Goal: Information Seeking & Learning: Learn about a topic

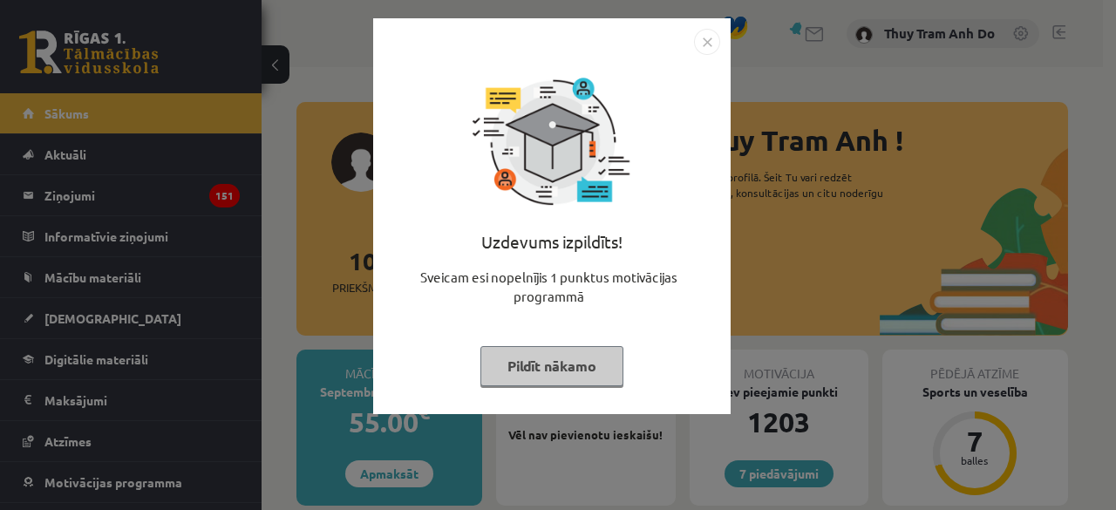
click at [526, 376] on button "Pildīt nākamo" at bounding box center [552, 366] width 143 height 40
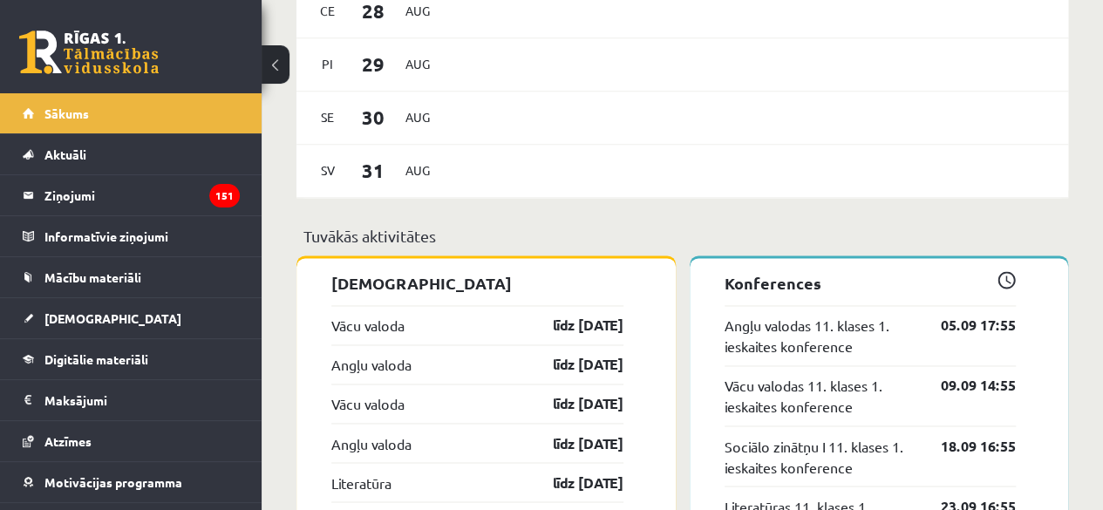
scroll to position [1221, 0]
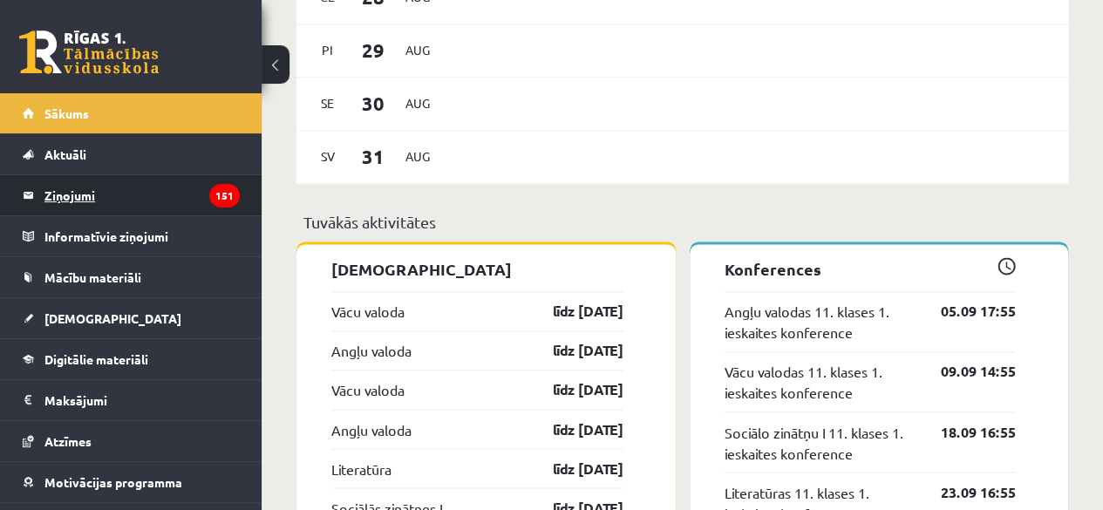
click at [183, 190] on legend "Ziņojumi 151" at bounding box center [141, 195] width 195 height 40
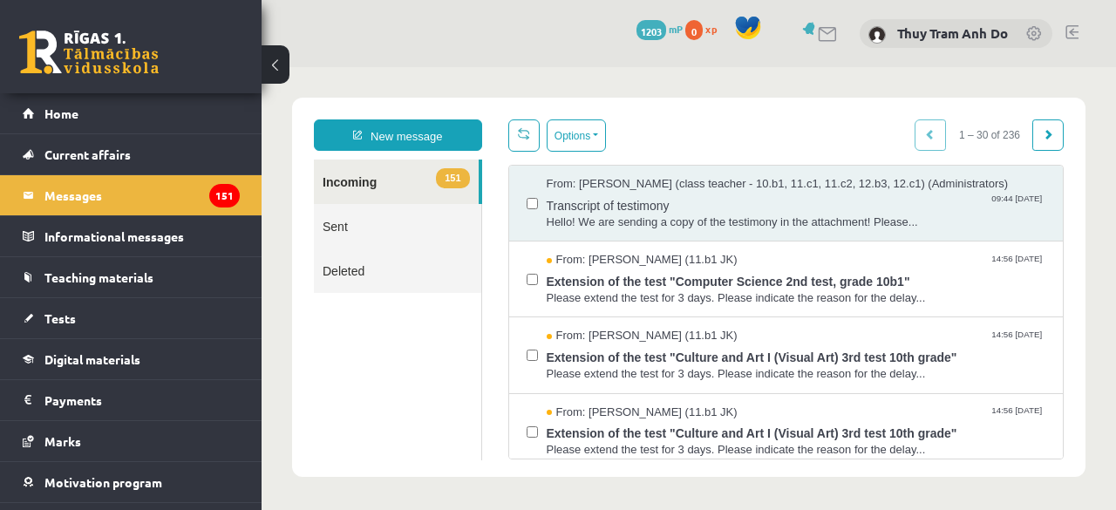
click at [525, 55] on div "7 Dāvanas 1203 mP 0 xp Thuy Tram Anh Do" at bounding box center [689, 33] width 855 height 67
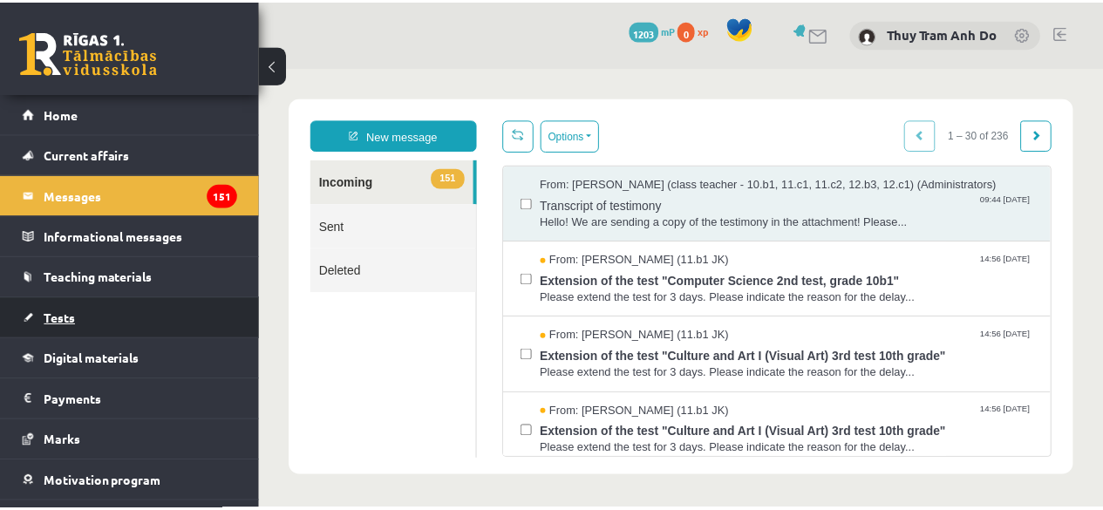
scroll to position [70, 0]
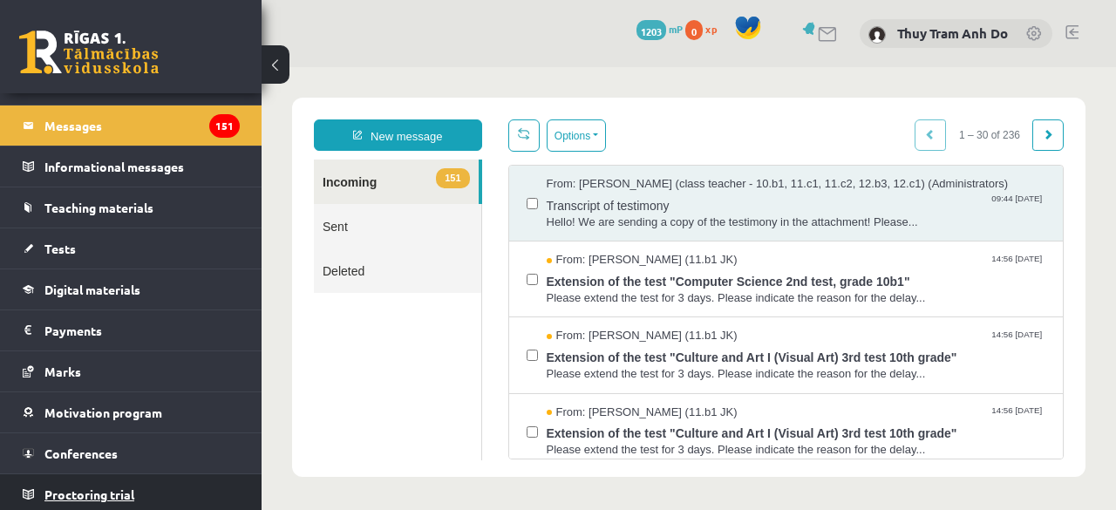
click at [85, 500] on link "Proctoring trial" at bounding box center [131, 494] width 217 height 40
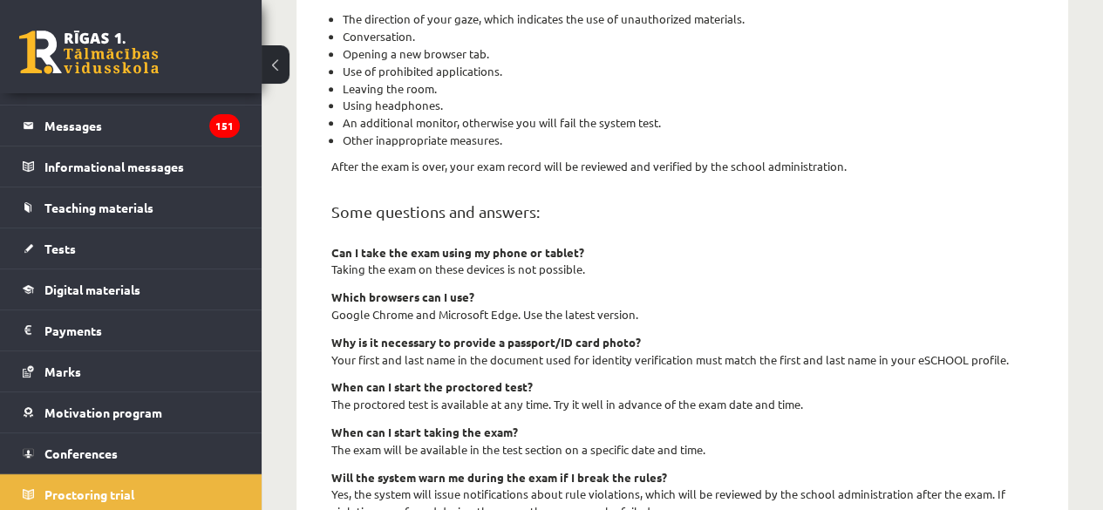
scroll to position [780, 0]
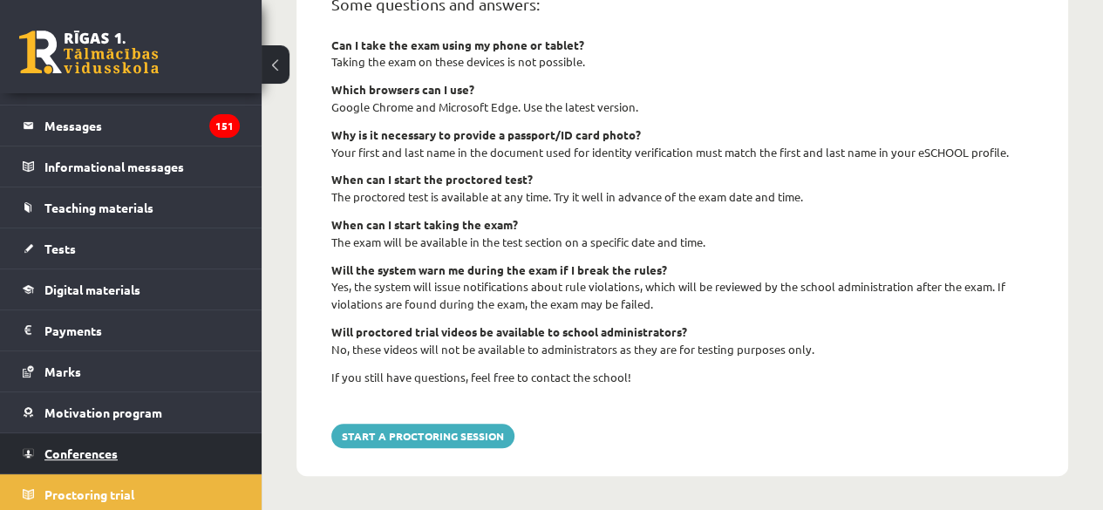
click at [179, 458] on link "Conferences" at bounding box center [131, 453] width 217 height 40
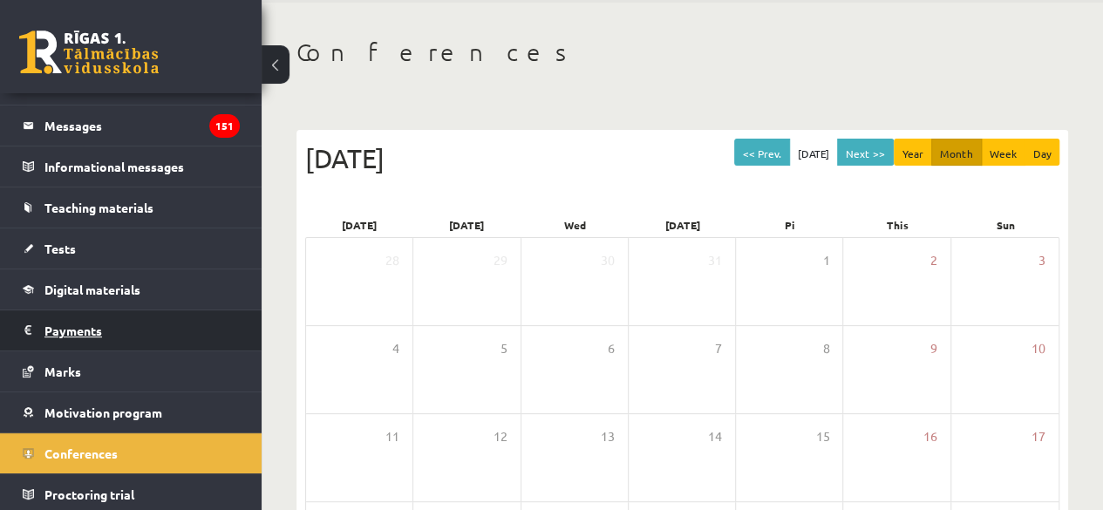
scroll to position [59, 0]
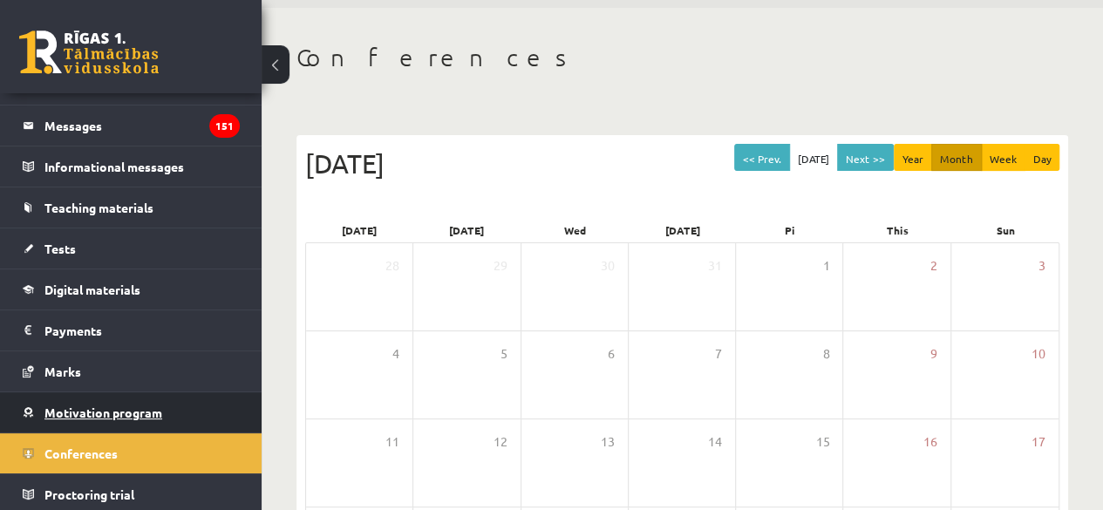
click at [116, 412] on font "Motivation program" at bounding box center [103, 413] width 118 height 16
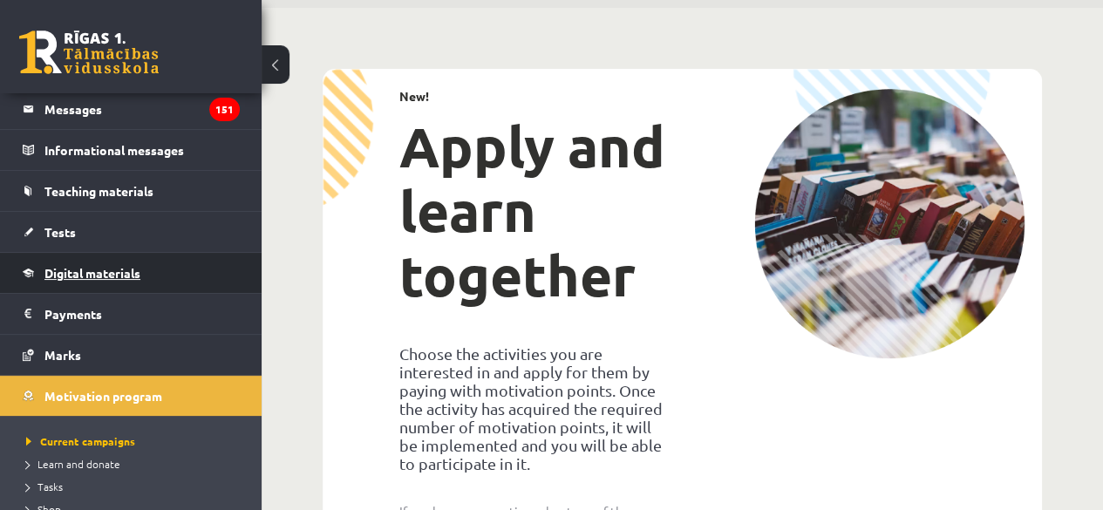
scroll to position [70, 0]
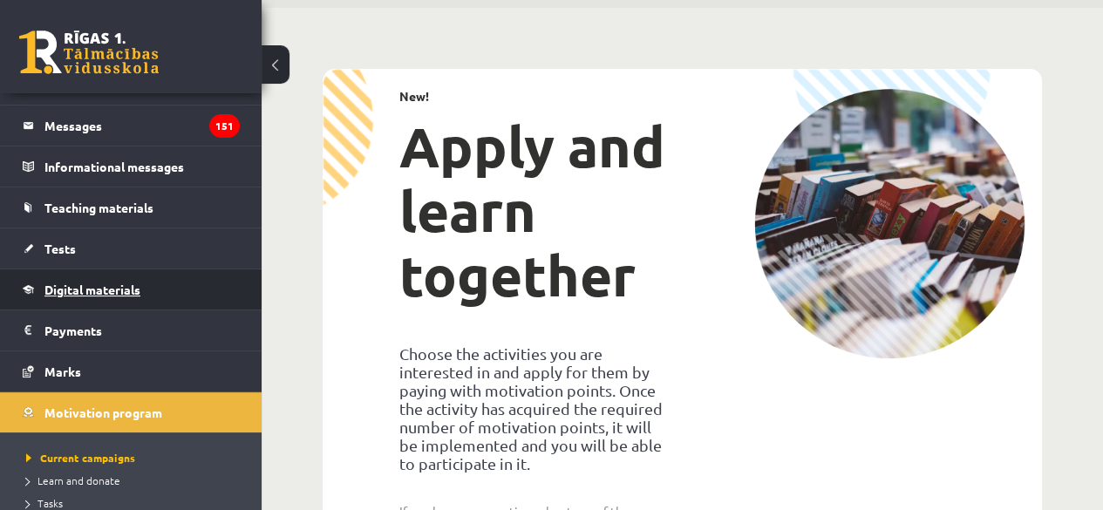
click at [95, 282] on font "Digital materials" at bounding box center [92, 290] width 96 height 16
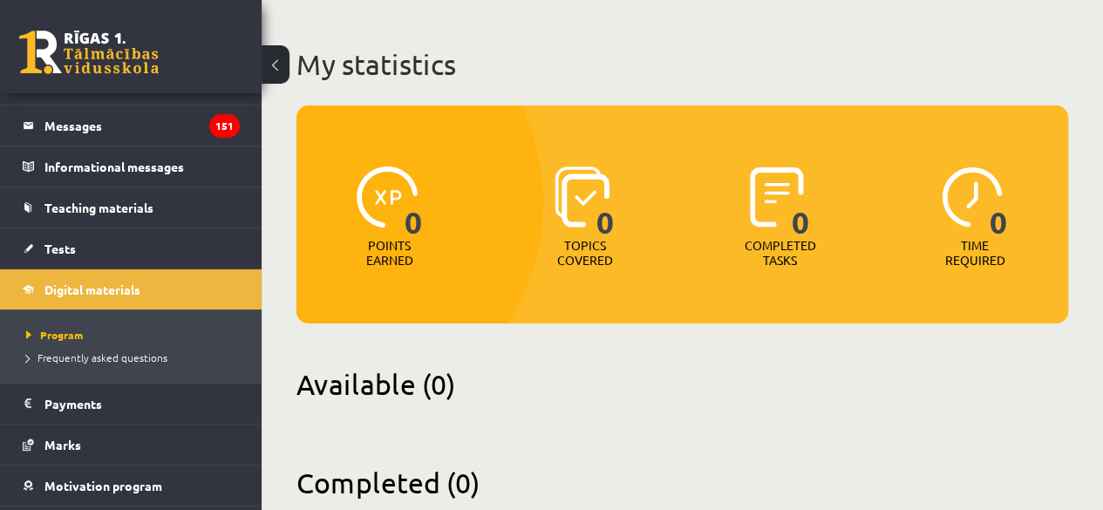
scroll to position [120, 0]
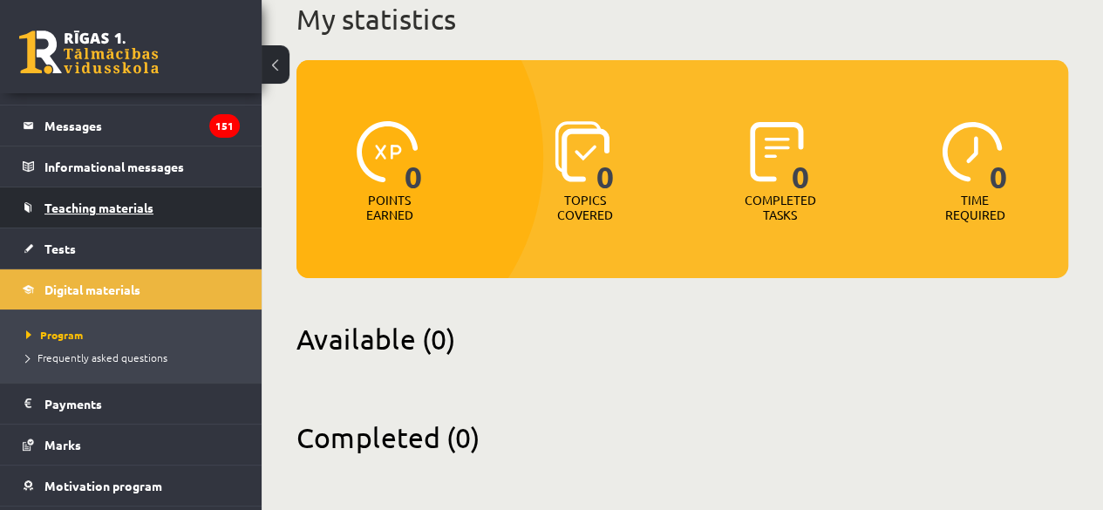
click at [100, 217] on link "Teaching materials" at bounding box center [131, 207] width 217 height 40
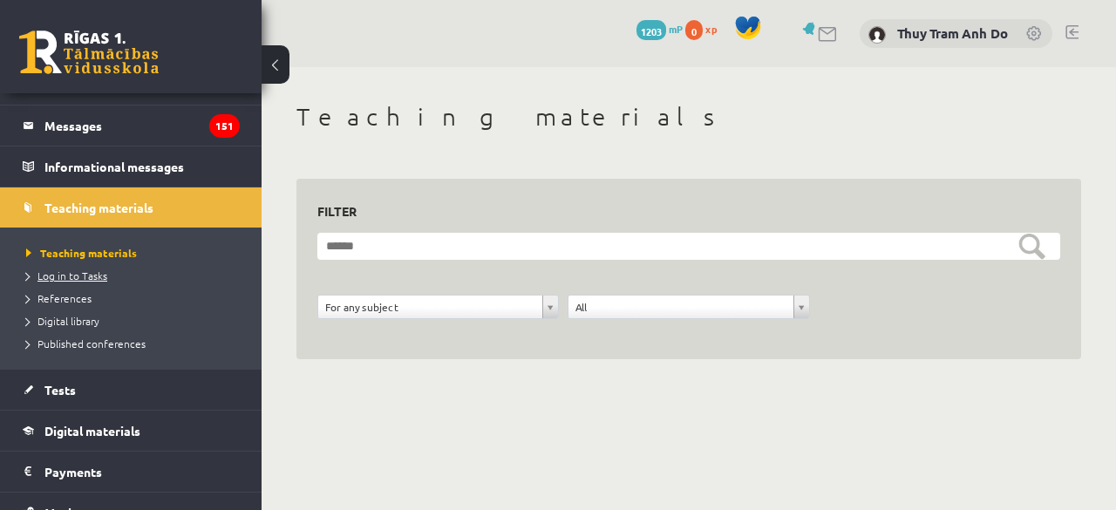
click at [74, 277] on font "Log in to Tasks" at bounding box center [72, 276] width 70 height 14
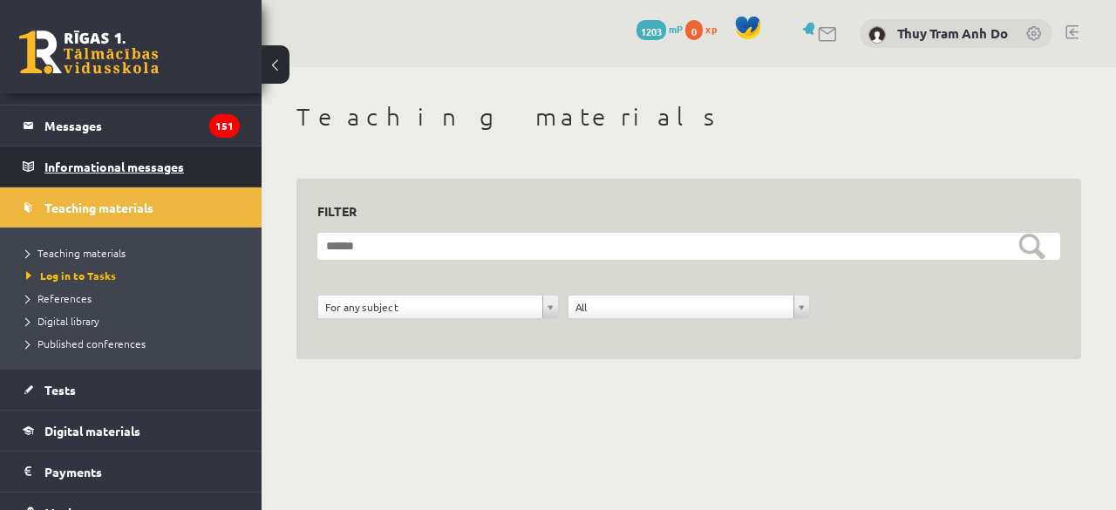
click at [112, 179] on legend "Informational messages 0" at bounding box center [141, 167] width 195 height 40
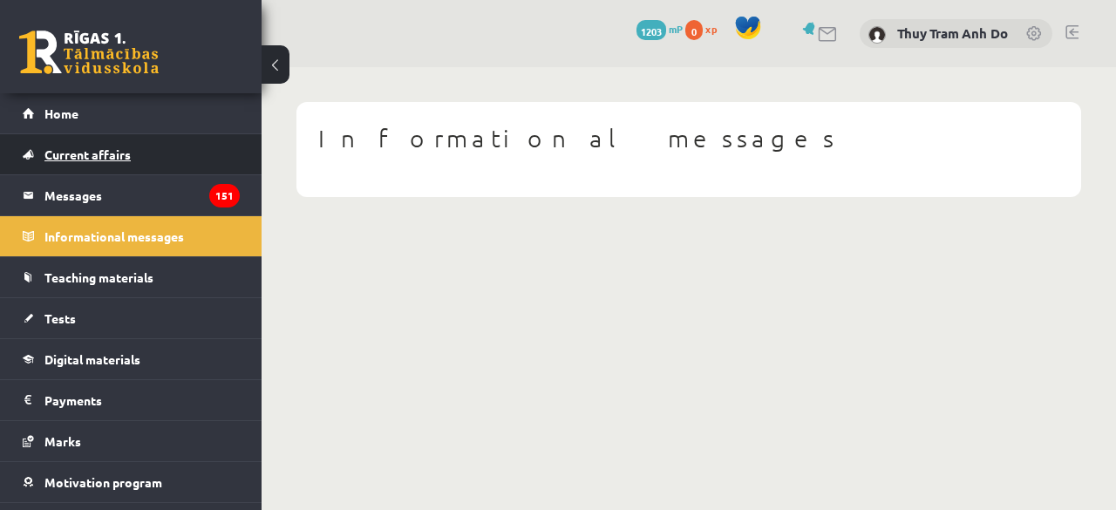
click at [105, 139] on link "Current affairs" at bounding box center [131, 154] width 217 height 40
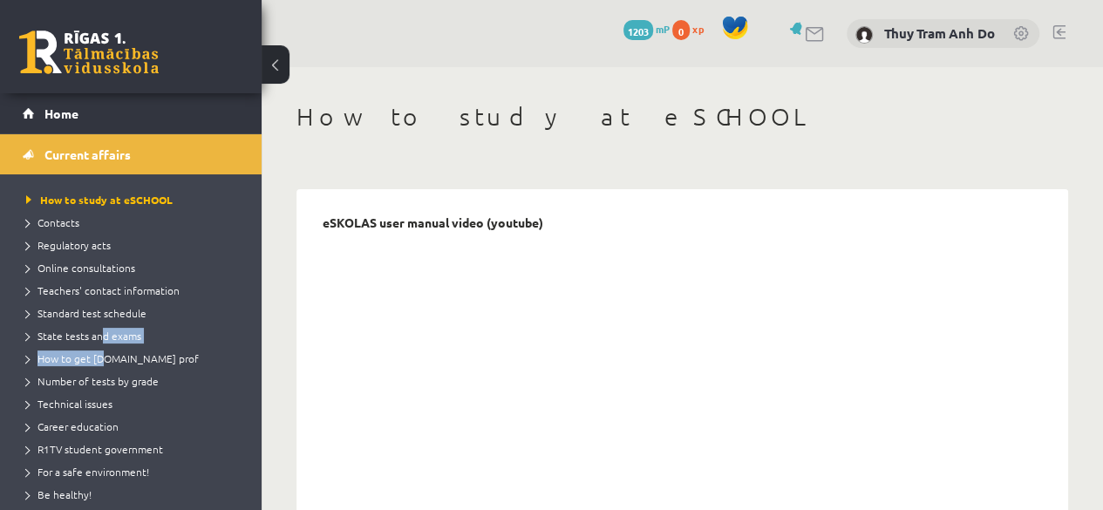
click at [101, 346] on ul "How to study at eSCHOOL Contacts Regulatory acts Online consultations Teachers'…" at bounding box center [131, 369] width 262 height 391
click at [101, 345] on li "State tests and exams" at bounding box center [135, 335] width 218 height 23
click at [101, 343] on li "State tests and exams" at bounding box center [135, 335] width 218 height 23
click at [99, 332] on font "State tests and exams" at bounding box center [97, 336] width 114 height 14
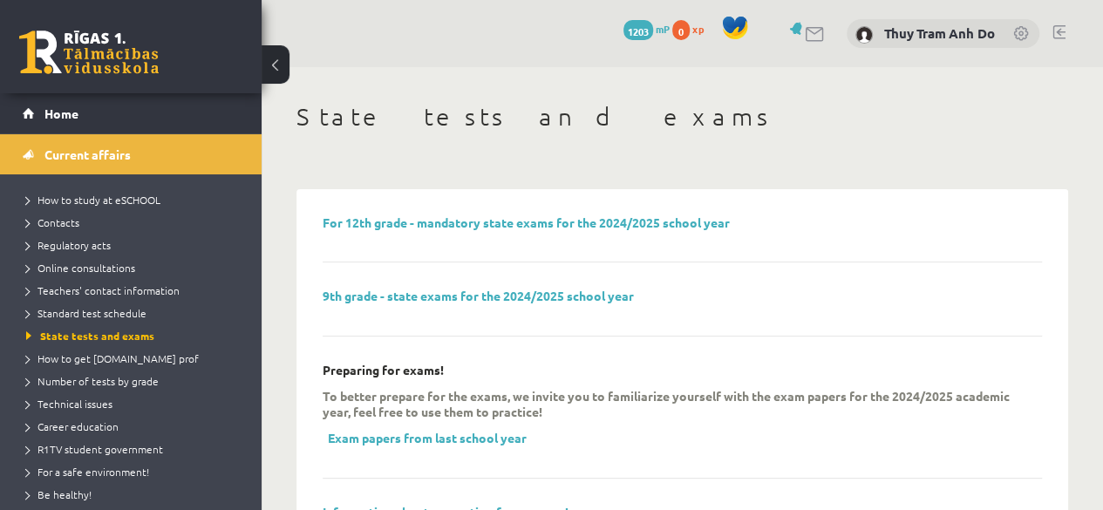
click at [518, 231] on div "For 12th grade - mandatory state exams for the 2024/2025 school year" at bounding box center [682, 239] width 719 height 48
click at [518, 222] on font "For 12th grade - mandatory state exams for the 2024/2025 school year" at bounding box center [526, 223] width 407 height 16
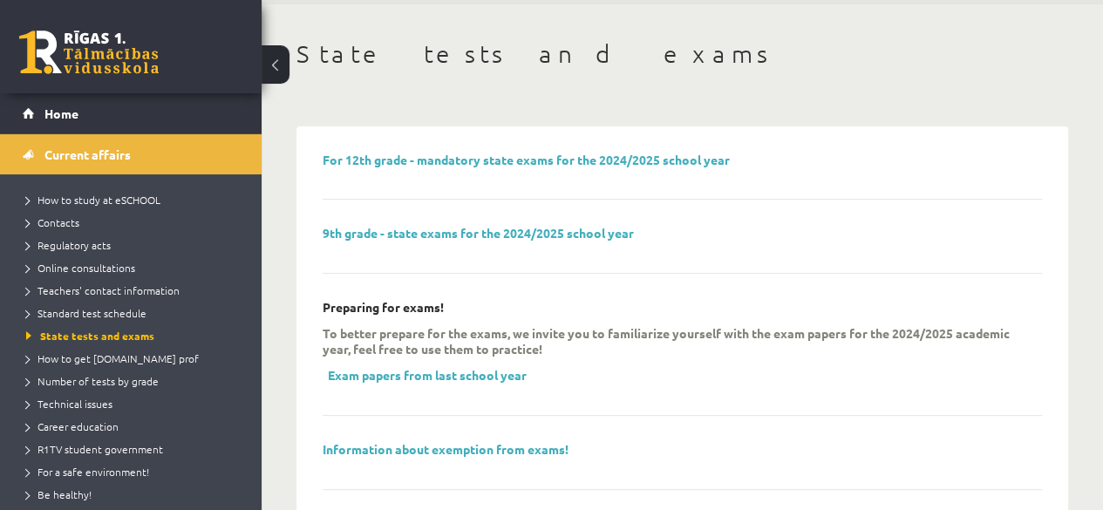
scroll to position [87, 0]
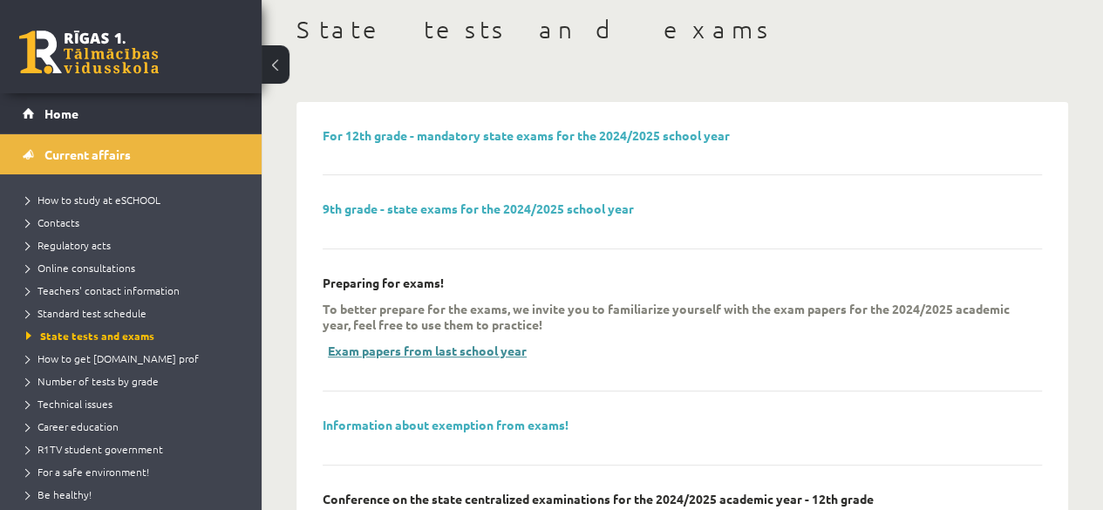
click at [373, 350] on font "Exam papers from last school year" at bounding box center [427, 351] width 199 height 16
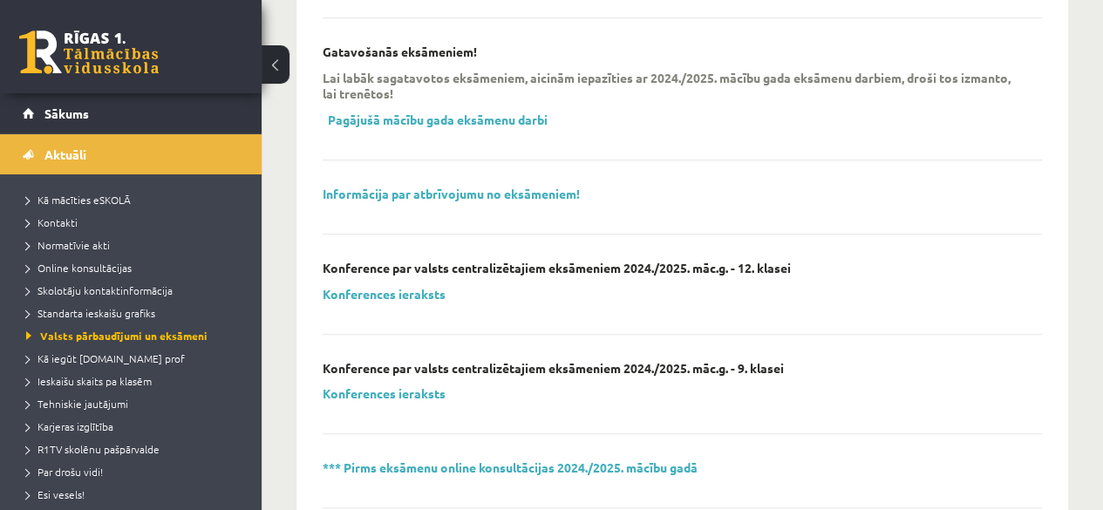
scroll to position [349, 0]
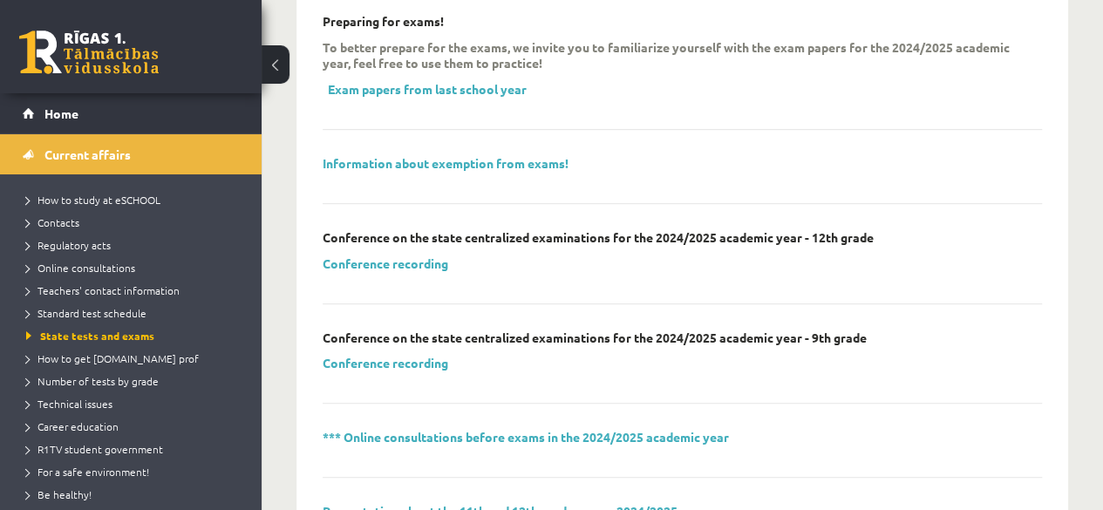
click at [701, 137] on div "For 12th grade - mandatory state exams for the 2024/2025 school year 9th grade …" at bounding box center [682, 404] width 719 height 1074
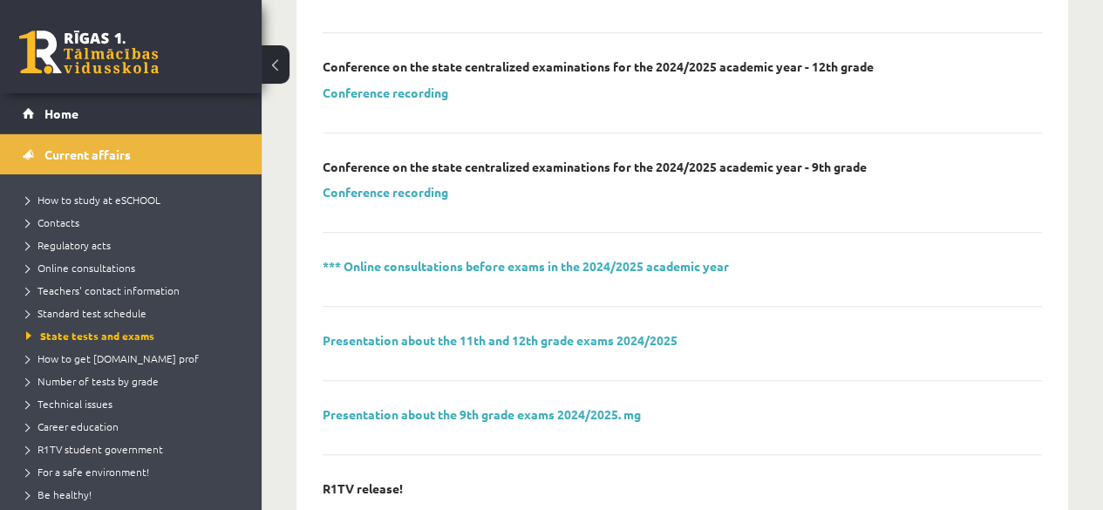
scroll to position [523, 0]
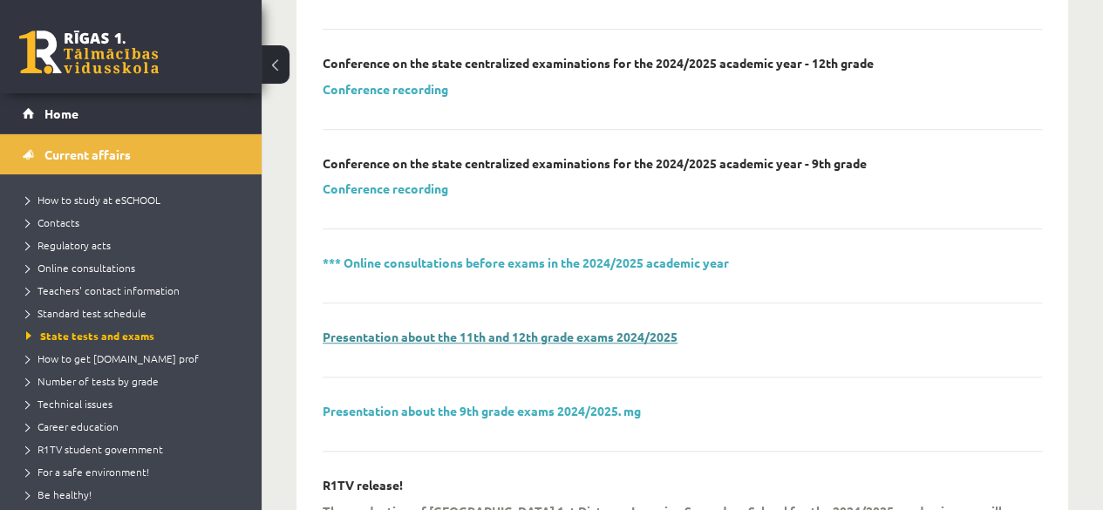
click at [371, 341] on font "Presentation about the 11th and 12th grade exams 2024/2025" at bounding box center [500, 337] width 355 height 16
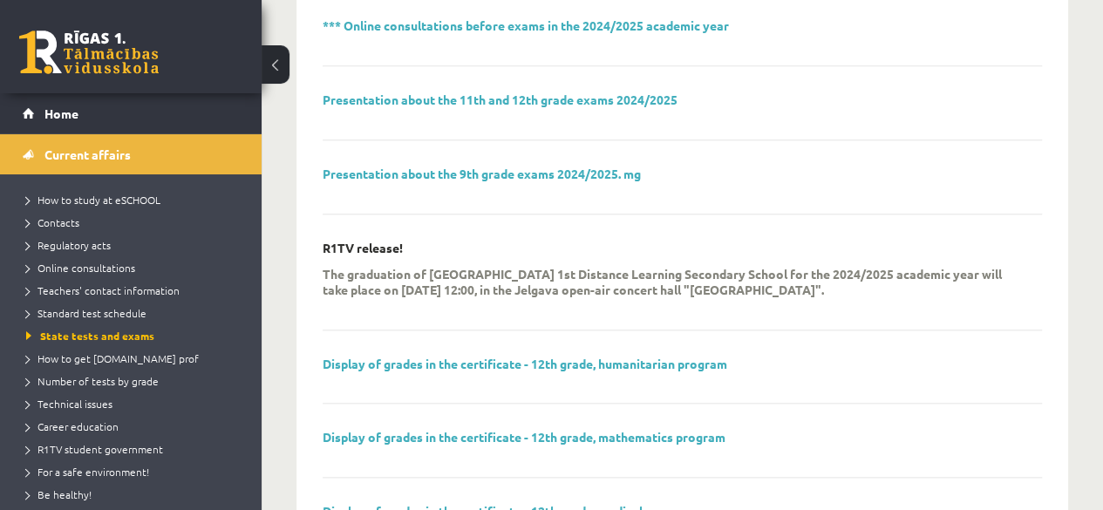
scroll to position [836, 0]
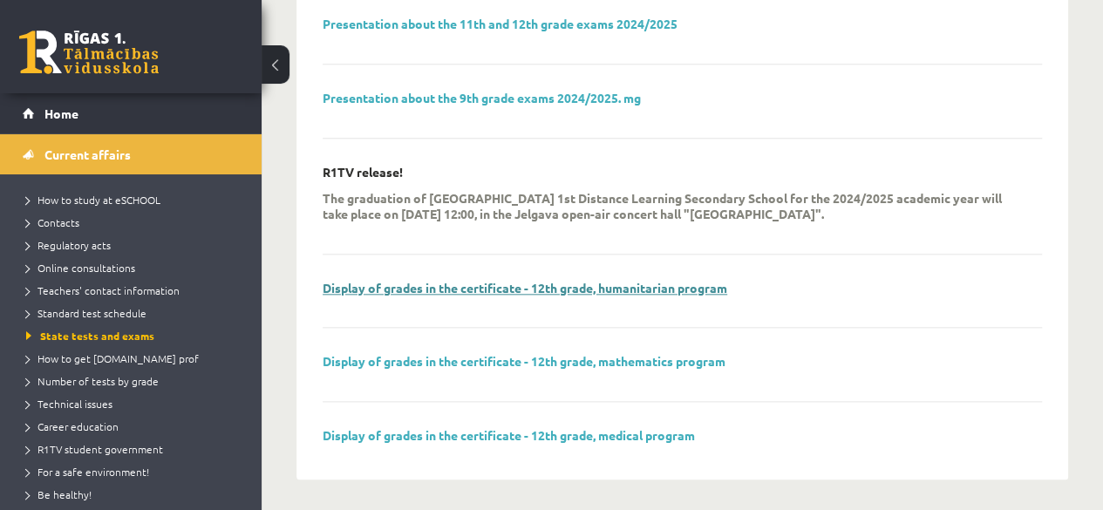
click at [471, 280] on font "Display of grades in the certificate - 12th grade, humanitarian program" at bounding box center [525, 288] width 405 height 16
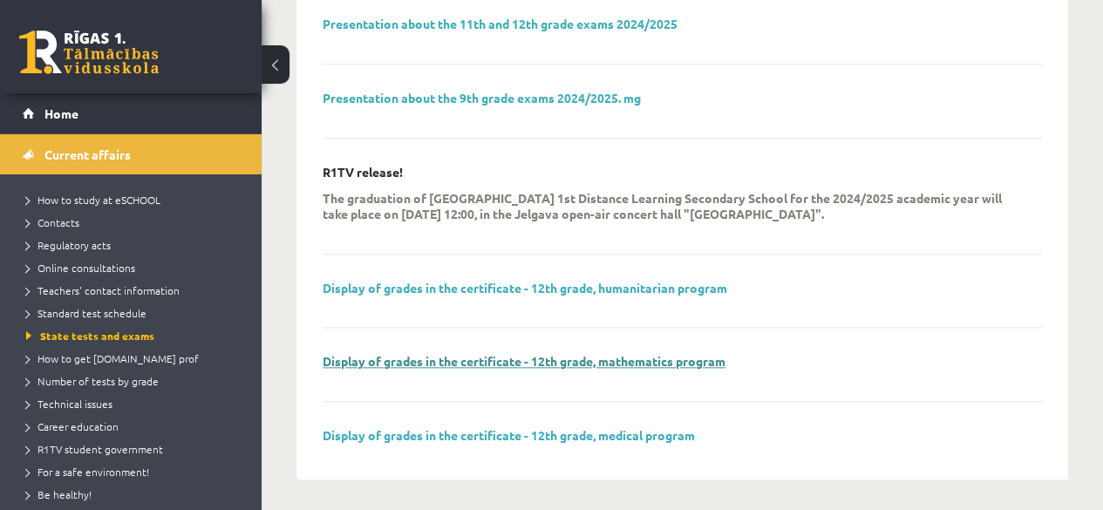
click at [605, 359] on font "Display of grades in the certificate - 12th grade, mathematics program" at bounding box center [524, 361] width 403 height 16
click at [580, 444] on div "Display of grades in the certificate - 12th grade, medical program" at bounding box center [682, 440] width 719 height 25
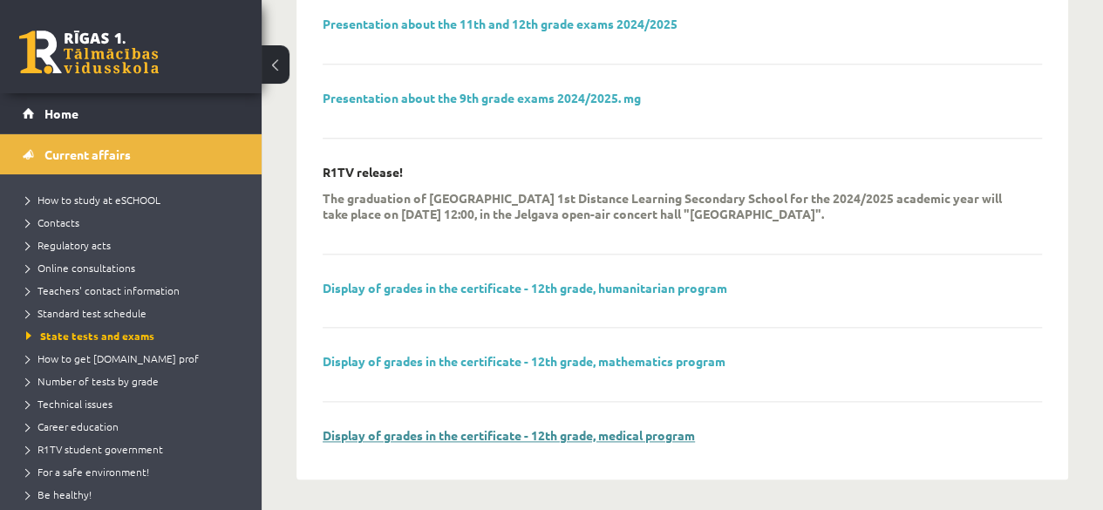
click at [580, 429] on font "Display of grades in the certificate - 12th grade, medical program" at bounding box center [509, 435] width 372 height 16
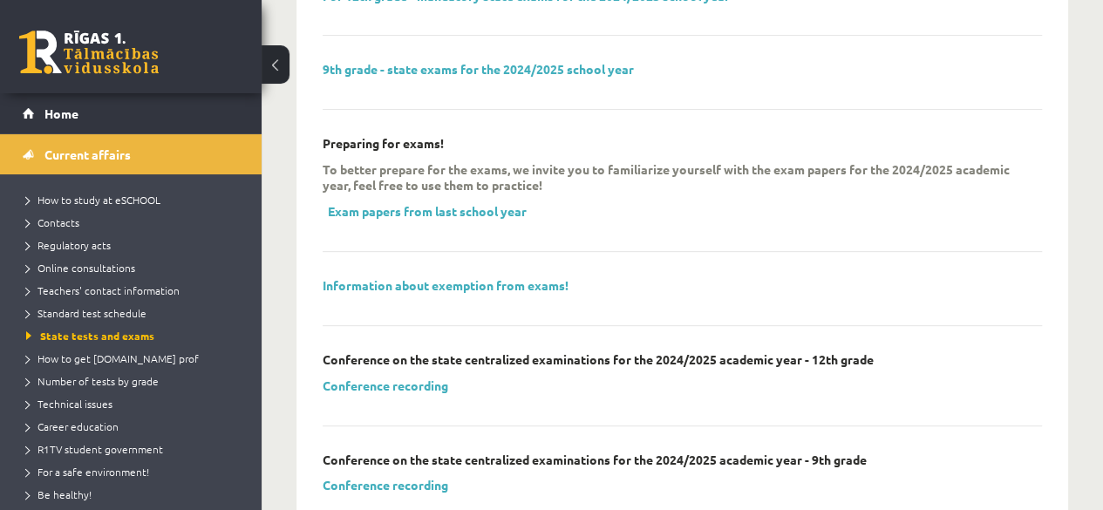
scroll to position [226, 0]
click at [390, 207] on font "Exam papers from last school year" at bounding box center [427, 212] width 199 height 16
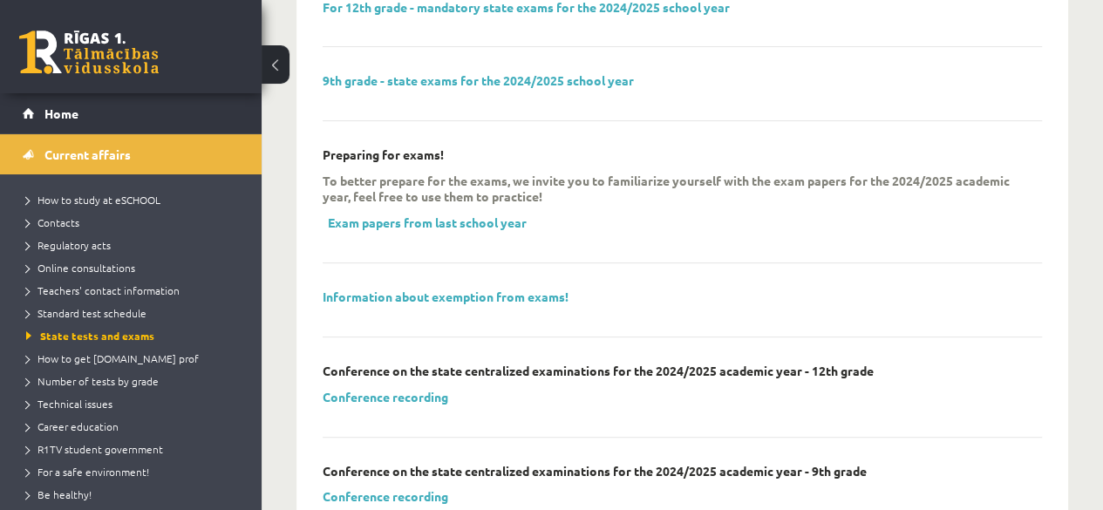
scroll to position [313, 0]
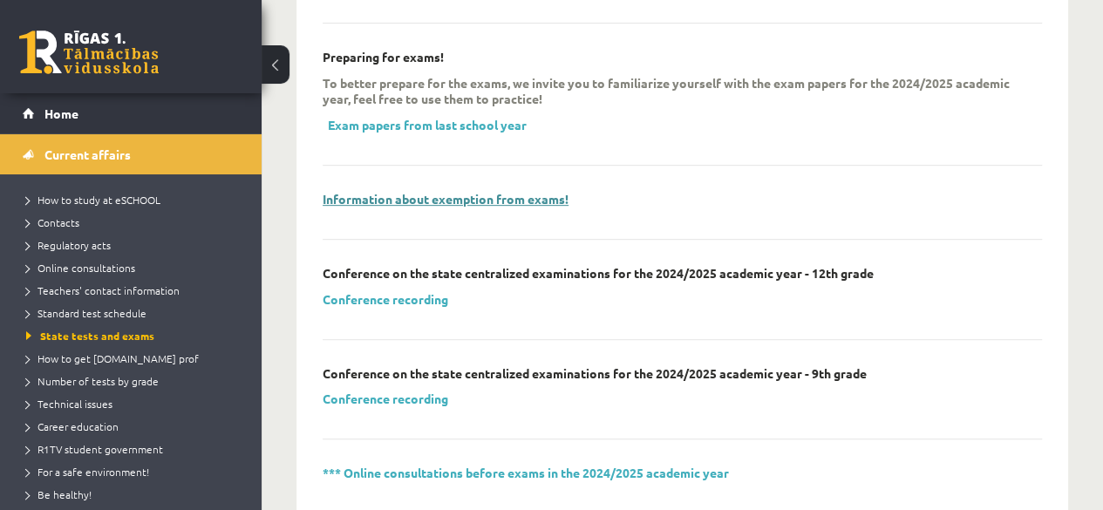
click at [443, 197] on font "Information about exemption from exams!" at bounding box center [446, 199] width 246 height 16
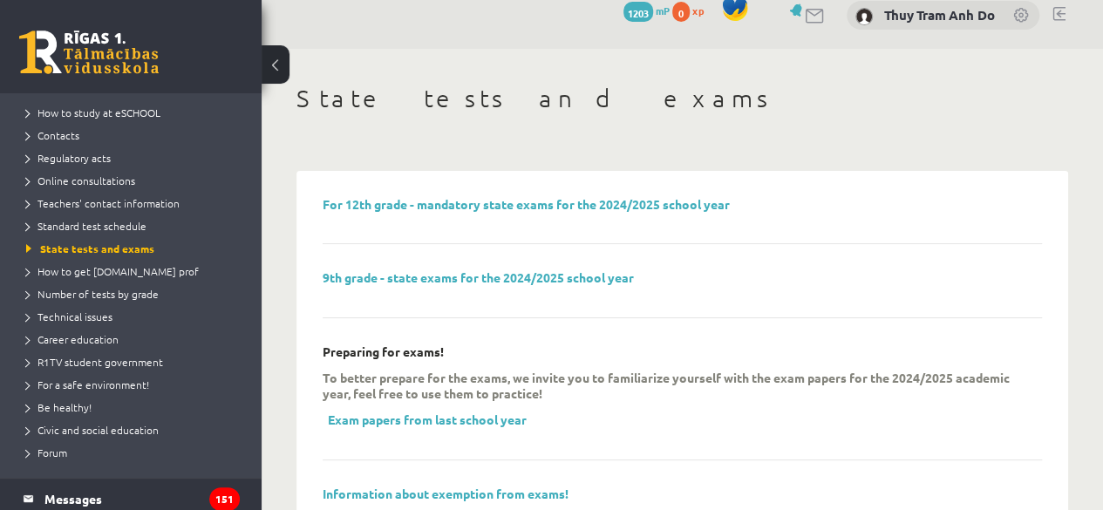
scroll to position [0, 0]
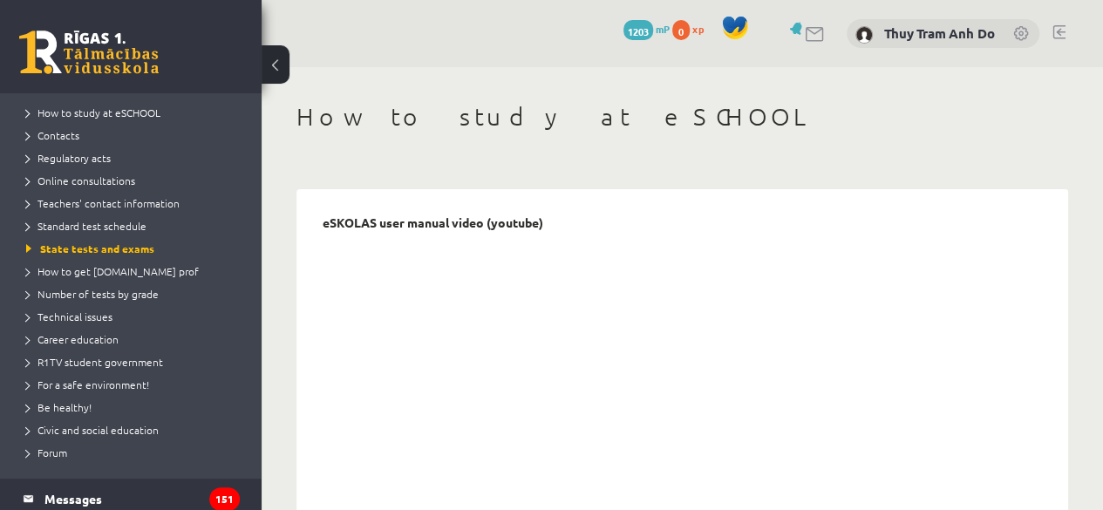
click at [66, 202] on font "Teachers' contact information" at bounding box center [108, 203] width 142 height 14
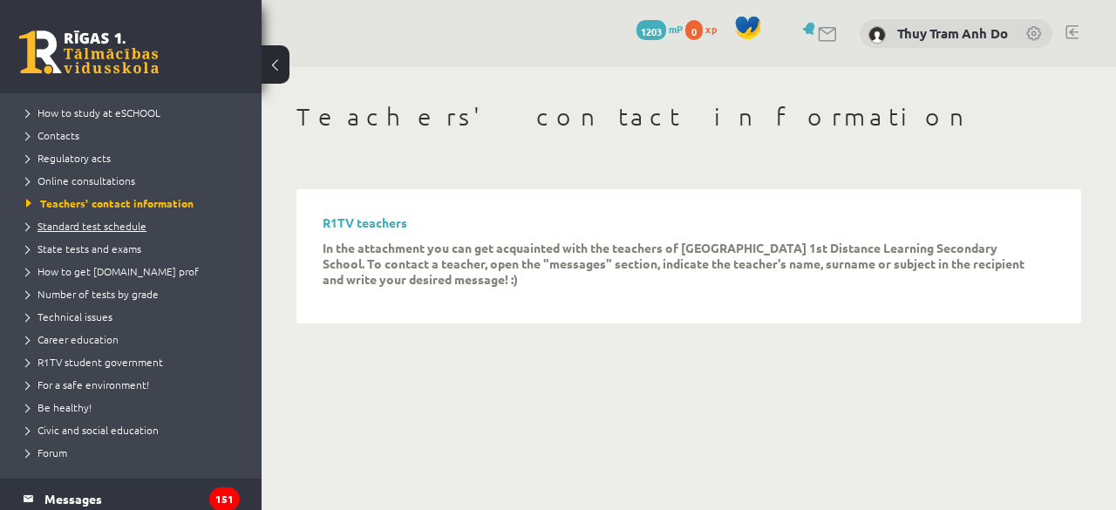
click at [73, 228] on font "Standard test schedule" at bounding box center [91, 226] width 109 height 14
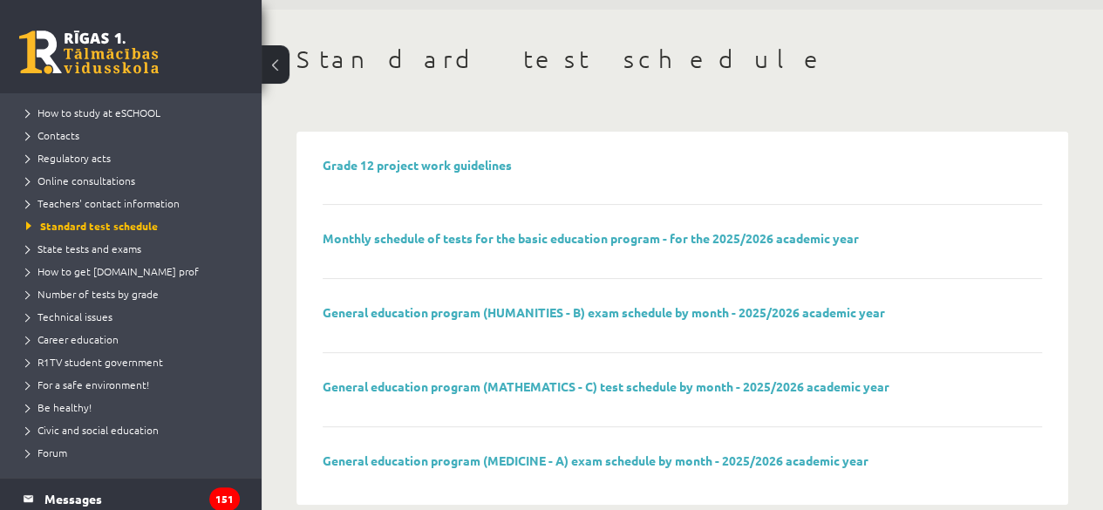
scroll to position [85, 0]
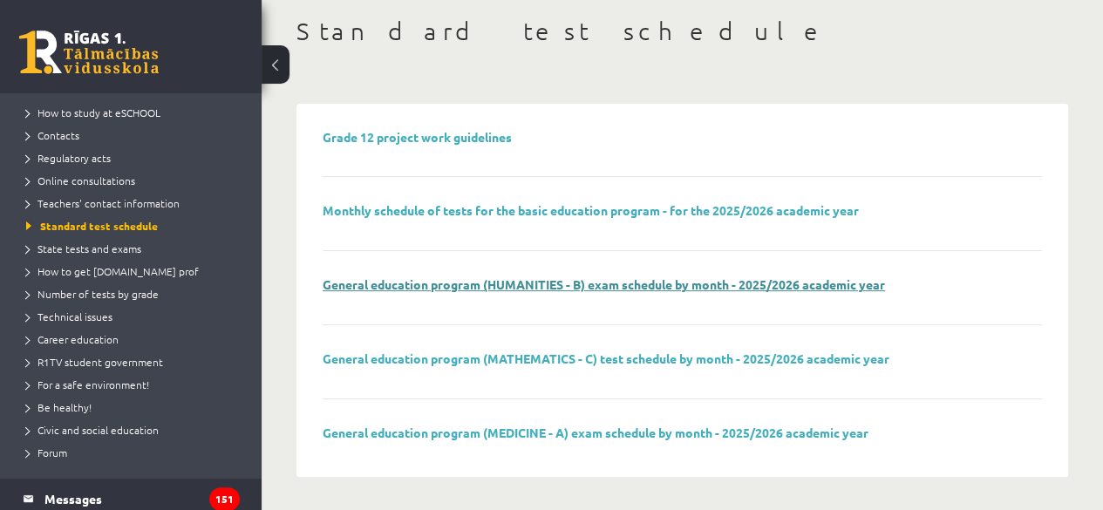
click at [500, 282] on font "General education program (HUMANITIES - B) exam schedule by month - 2025/2026 a…" at bounding box center [604, 284] width 562 height 16
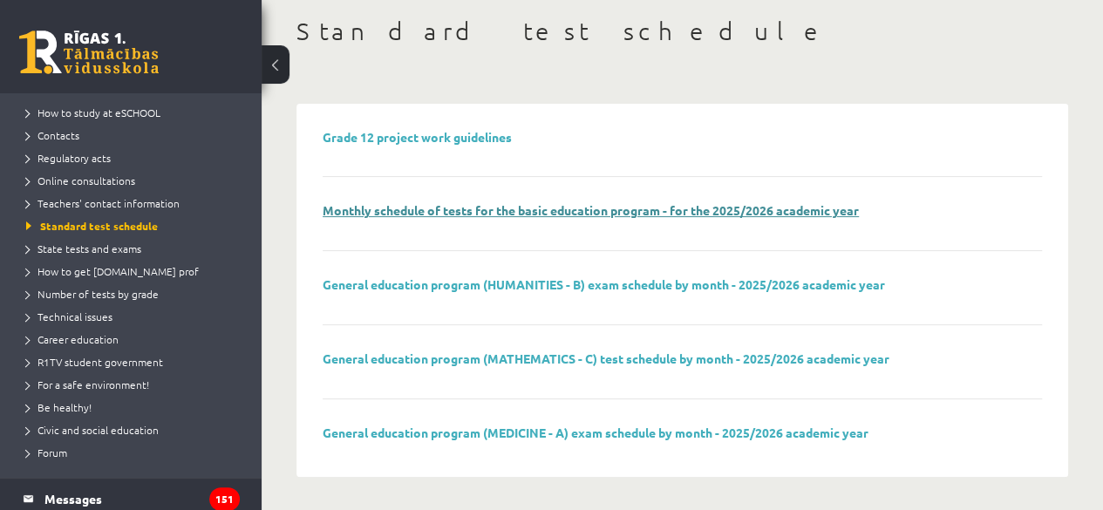
click at [455, 208] on font "Monthly schedule of tests for the basic education program - for the 2025/2026 a…" at bounding box center [591, 210] width 536 height 16
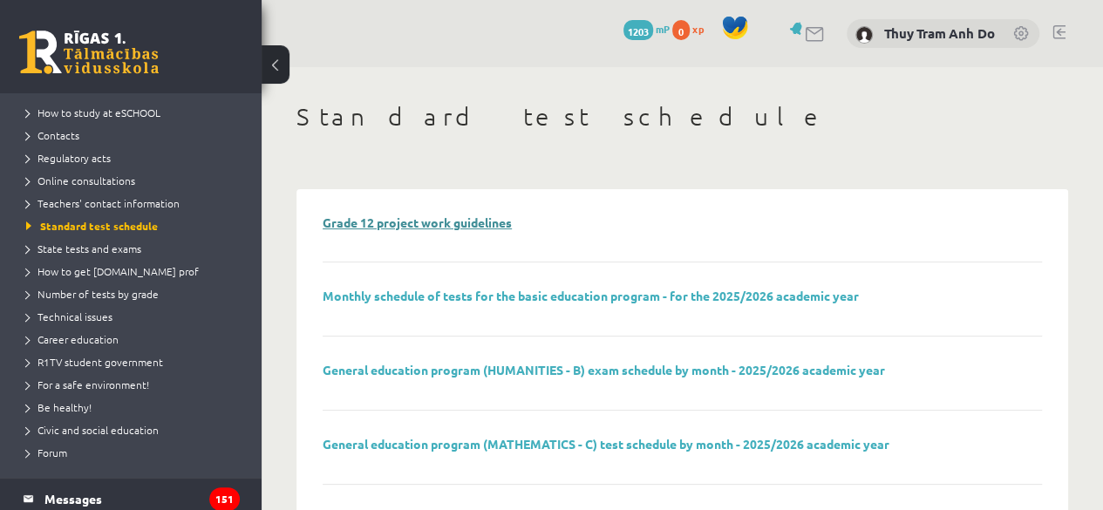
click at [465, 221] on font "Grade 12 project work guidelines" at bounding box center [417, 223] width 189 height 16
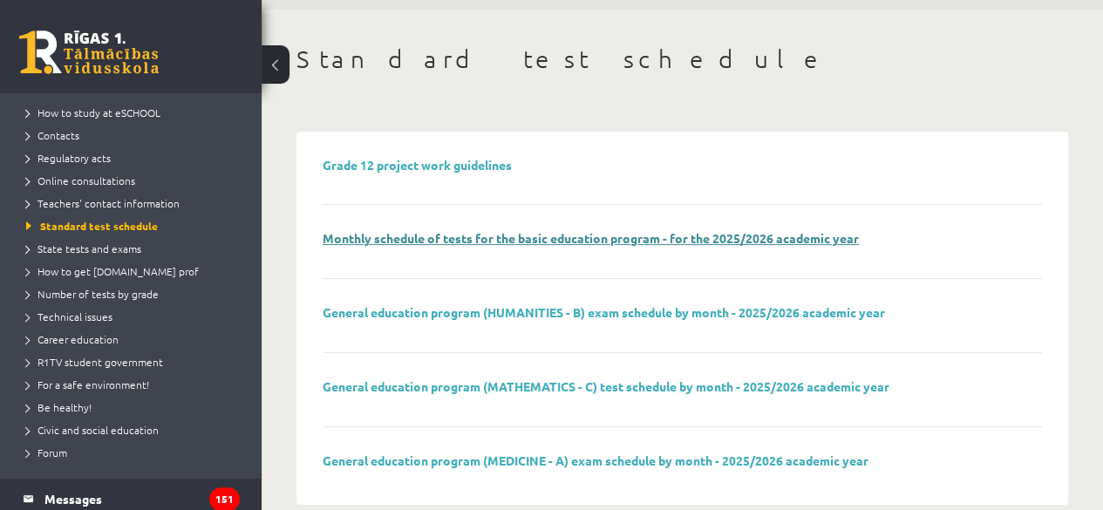
scroll to position [85, 0]
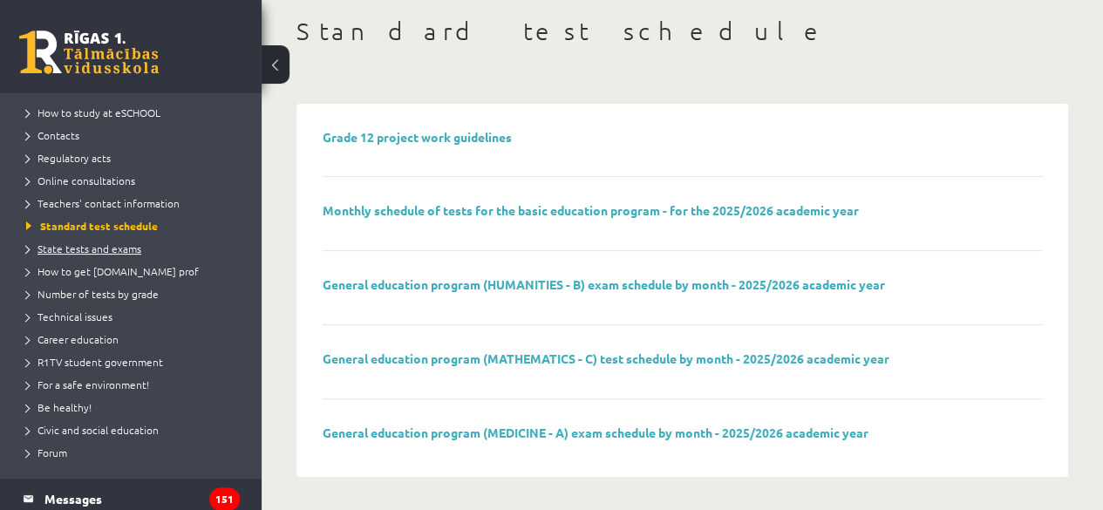
click at [140, 245] on link "State tests and exams" at bounding box center [135, 249] width 218 height 16
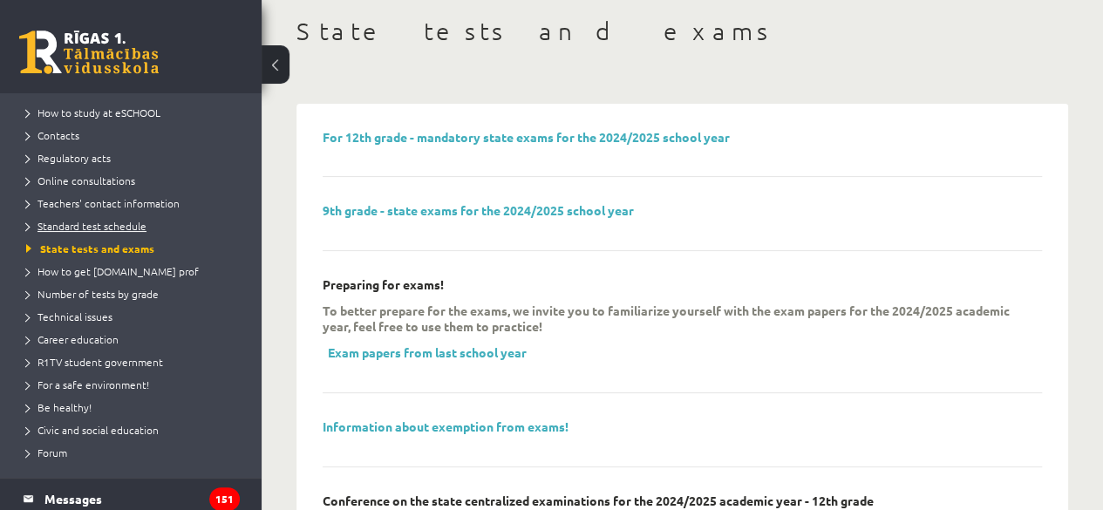
click at [115, 226] on font "Standard test schedule" at bounding box center [91, 226] width 109 height 14
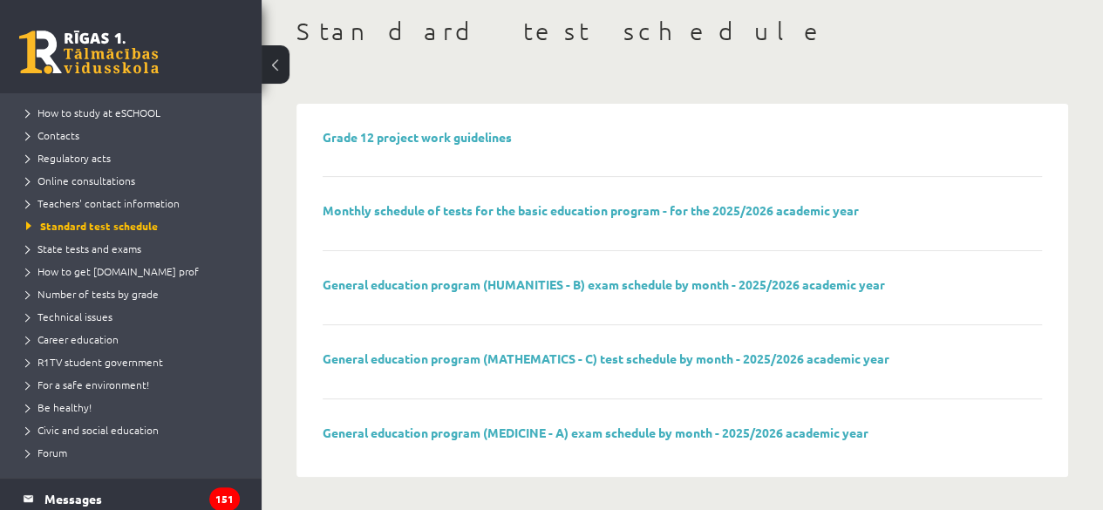
click at [122, 188] on li "Online consultations" at bounding box center [135, 180] width 218 height 23
click at [113, 207] on font "Teachers' contact information" at bounding box center [108, 203] width 142 height 14
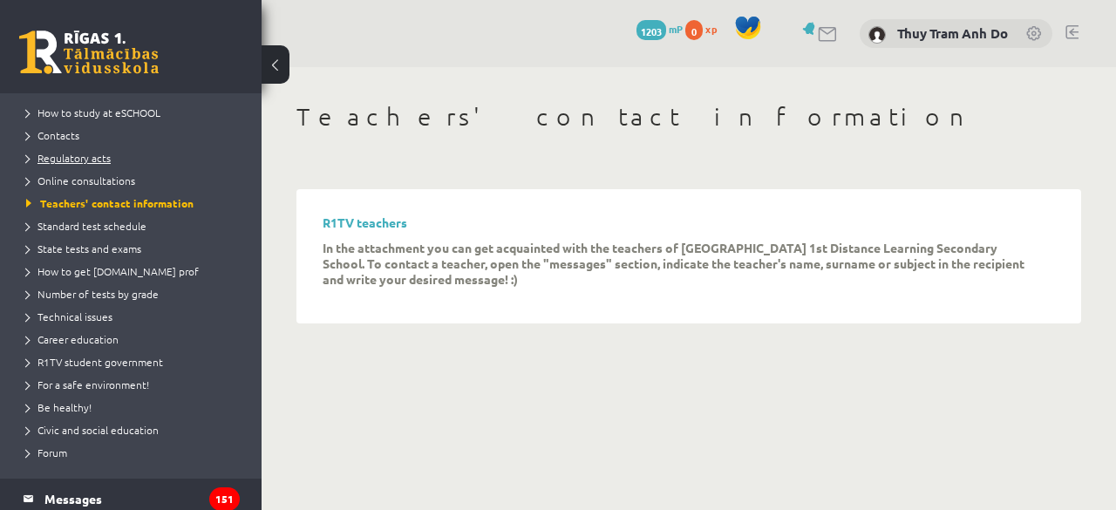
click at [109, 158] on font "Regulatory acts" at bounding box center [73, 158] width 73 height 14
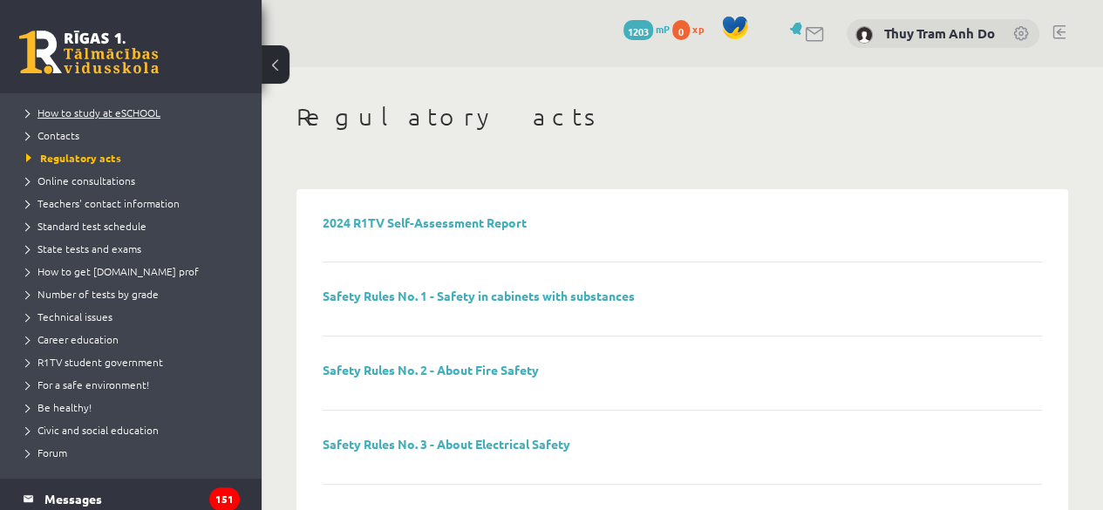
click at [91, 115] on font "How to study at eSCHOOL" at bounding box center [98, 113] width 123 height 14
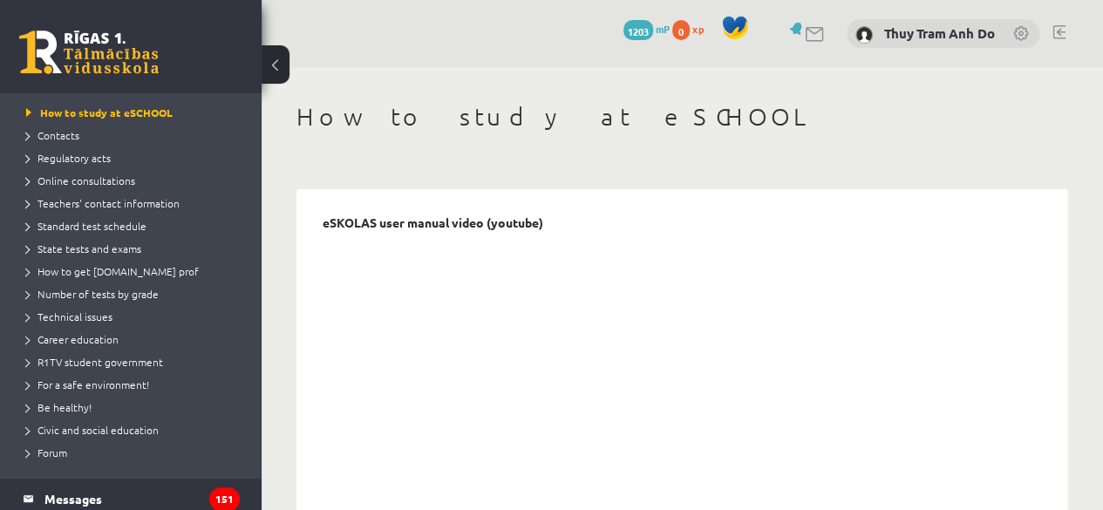
click at [66, 144] on li "Contacts" at bounding box center [135, 135] width 218 height 23
click at [66, 133] on font "Contacts" at bounding box center [63, 135] width 46 height 14
